Goal: Navigation & Orientation: Understand site structure

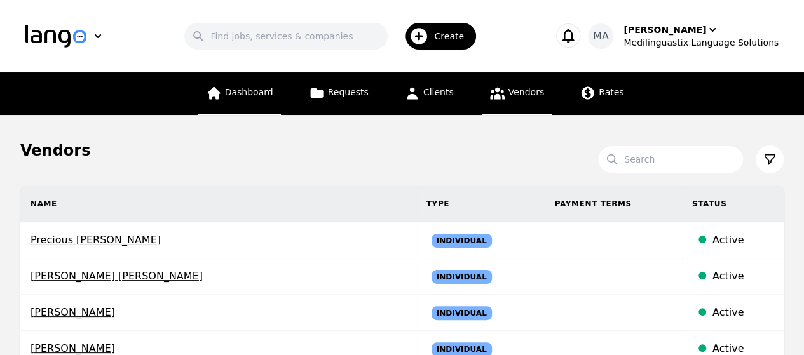
click at [251, 96] on span "Dashboard" at bounding box center [249, 92] width 48 height 10
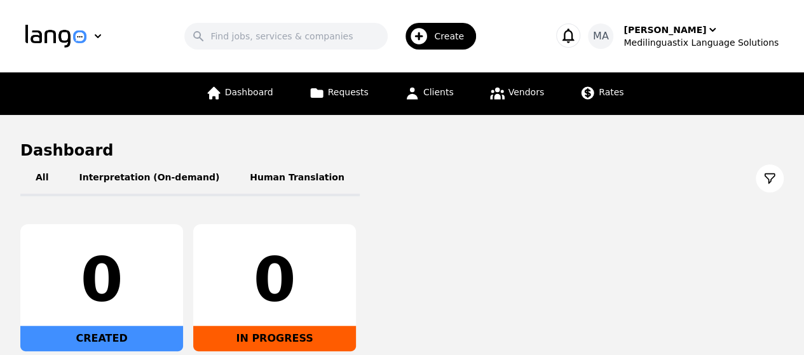
click at [429, 35] on icon "button" at bounding box center [419, 36] width 20 height 20
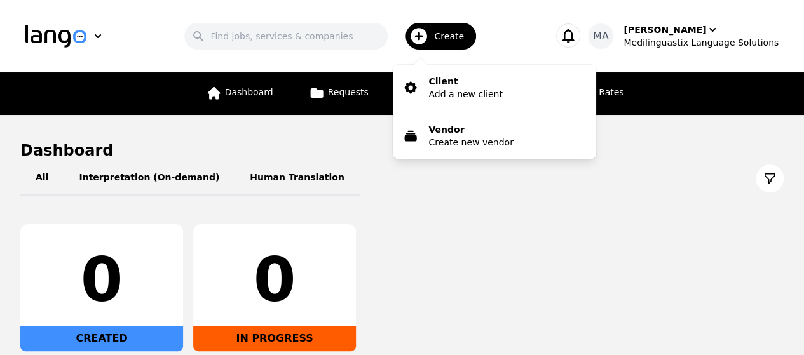
click at [507, 31] on div "Search Create Client Add a new client Vendor Create new vendor" at bounding box center [334, 36] width 394 height 37
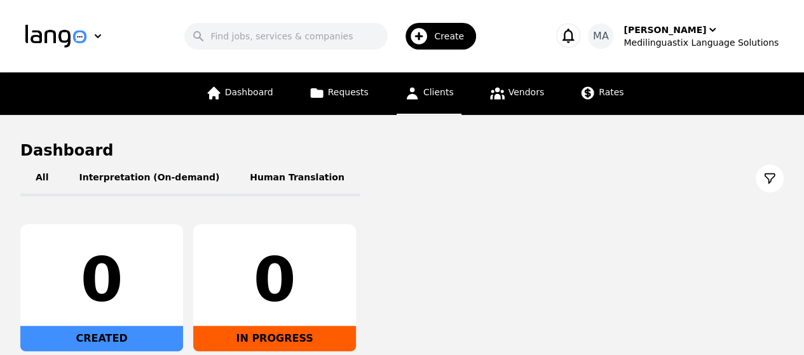
click at [431, 95] on span "Clients" at bounding box center [438, 92] width 31 height 10
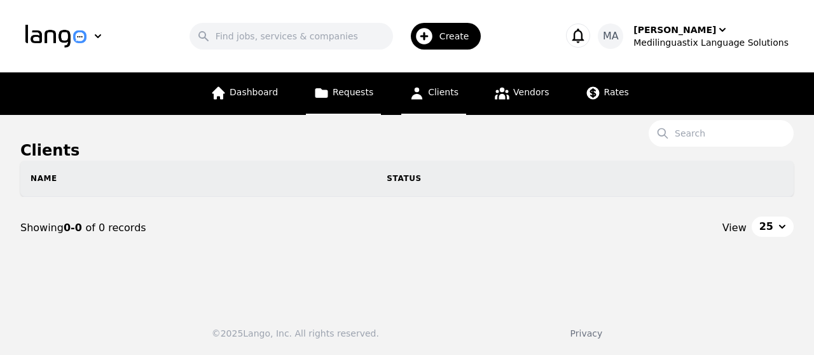
click at [355, 90] on span "Requests" at bounding box center [353, 92] width 41 height 10
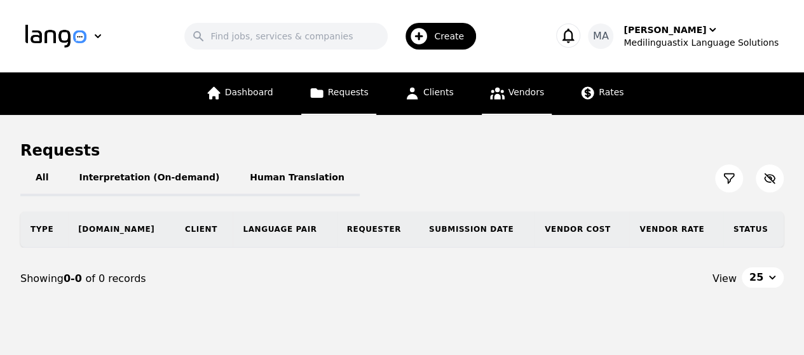
click at [517, 90] on span "Vendors" at bounding box center [527, 92] width 36 height 10
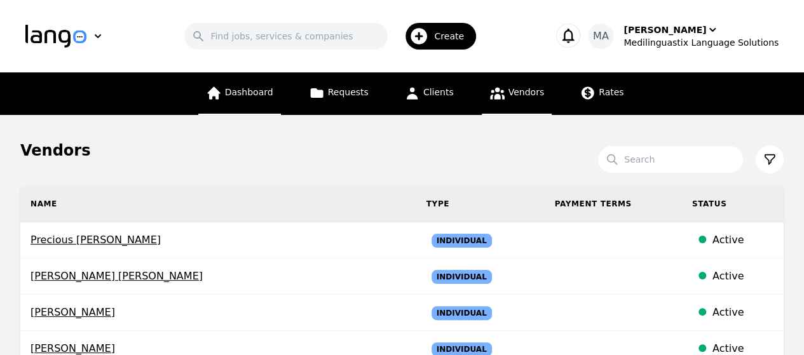
click at [252, 83] on link "Dashboard" at bounding box center [239, 93] width 83 height 43
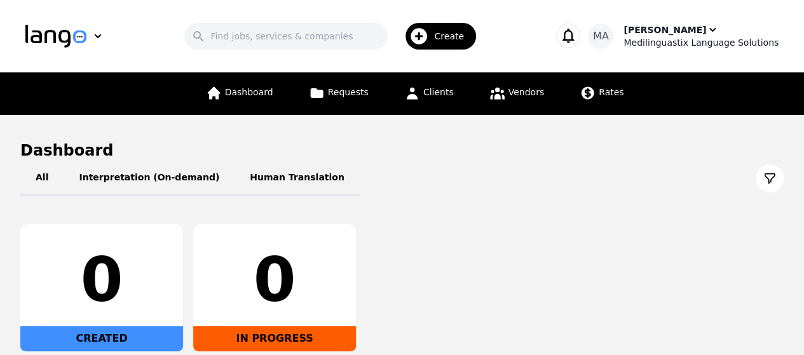
click at [609, 35] on span "MA" at bounding box center [601, 36] width 16 height 15
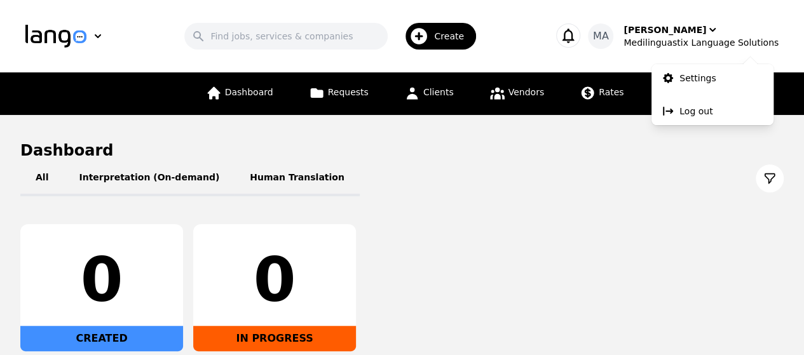
click at [630, 137] on main "Dashboard All Interpretation (On-demand) Human Translation 0 CREATED 0 IN PROGR…" at bounding box center [402, 279] width 804 height 329
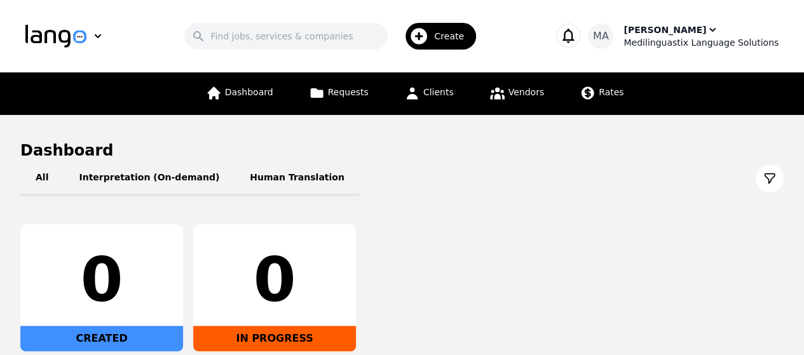
click at [706, 27] on icon "button" at bounding box center [712, 30] width 13 height 13
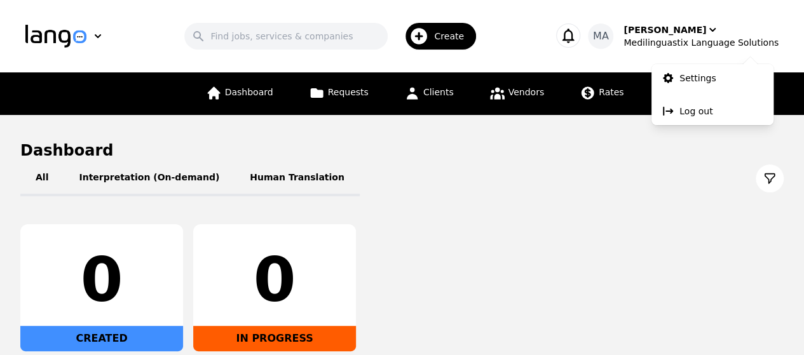
click at [620, 127] on main "Dashboard All Interpretation (On-demand) Human Translation 0 CREATED 0 IN PROGR…" at bounding box center [402, 279] width 804 height 329
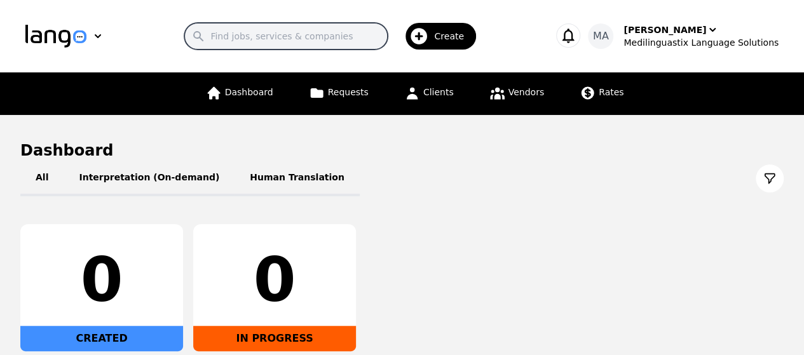
click at [247, 36] on input "Search" at bounding box center [285, 36] width 203 height 27
click at [94, 35] on icon "button" at bounding box center [98, 36] width 13 height 13
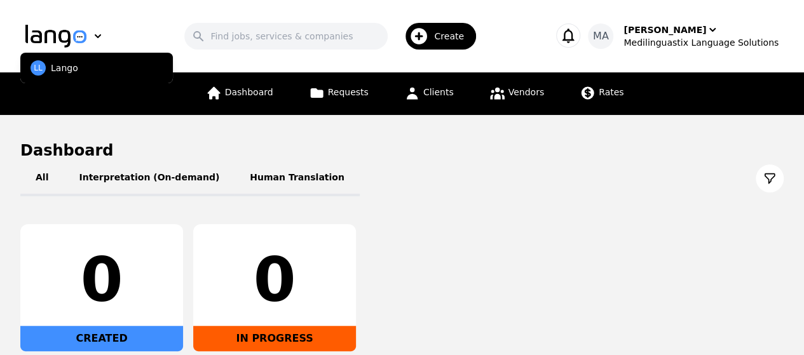
click at [139, 31] on div "Search Create" at bounding box center [334, 36] width 394 height 37
